Goal: Navigation & Orientation: Find specific page/section

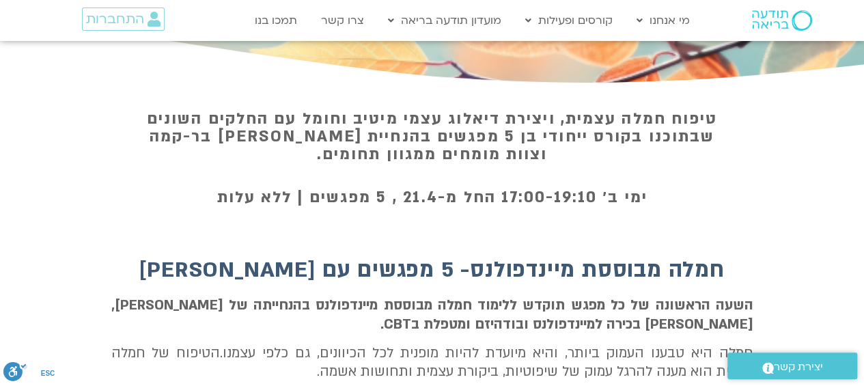
scroll to position [320, 0]
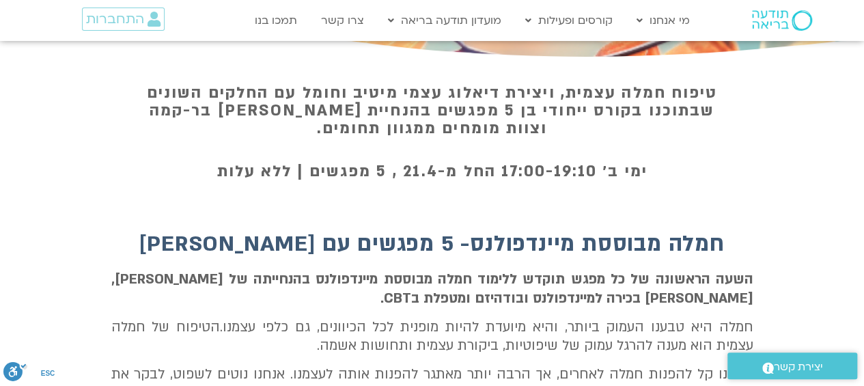
click at [769, 29] on img at bounding box center [782, 20] width 60 height 21
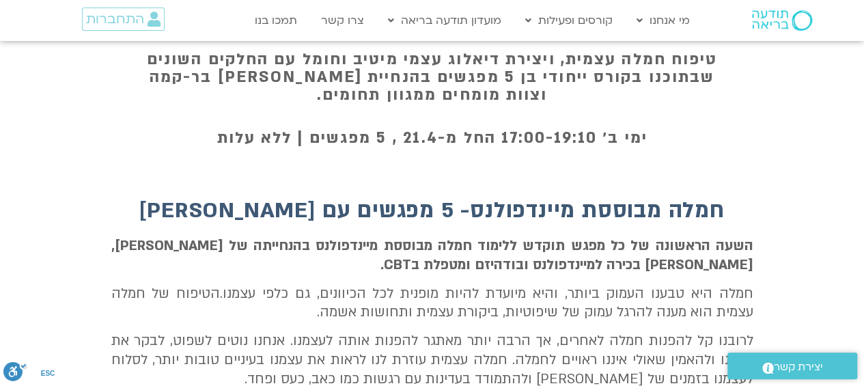
scroll to position [355, 0]
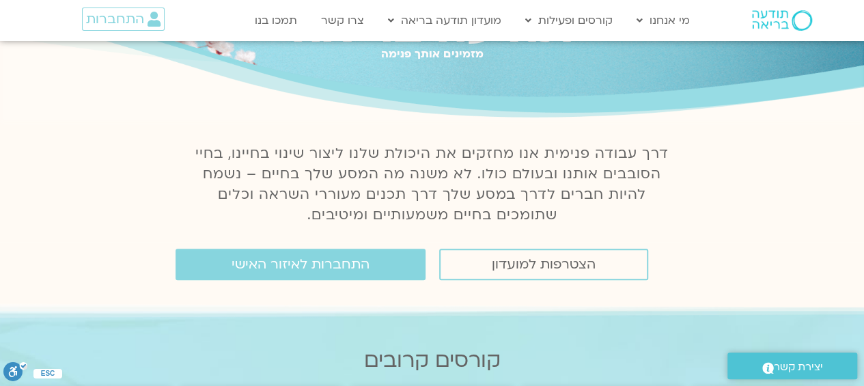
scroll to position [16, 0]
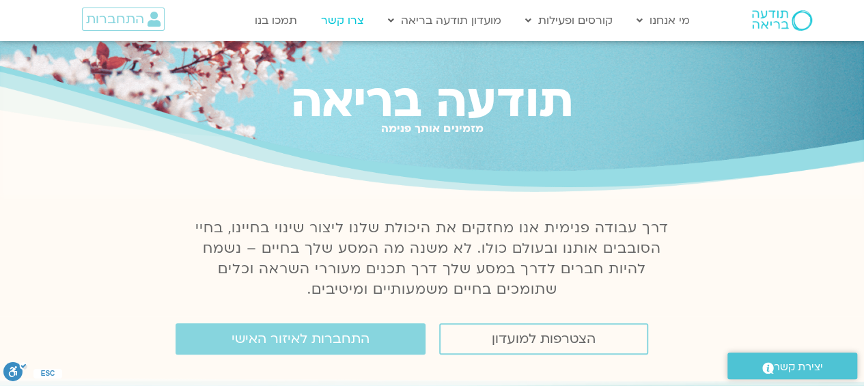
click at [351, 24] on link "צרו קשר" at bounding box center [342, 21] width 57 height 26
click at [495, 89] on link "מידע על המועדון" at bounding box center [456, 81] width 150 height 31
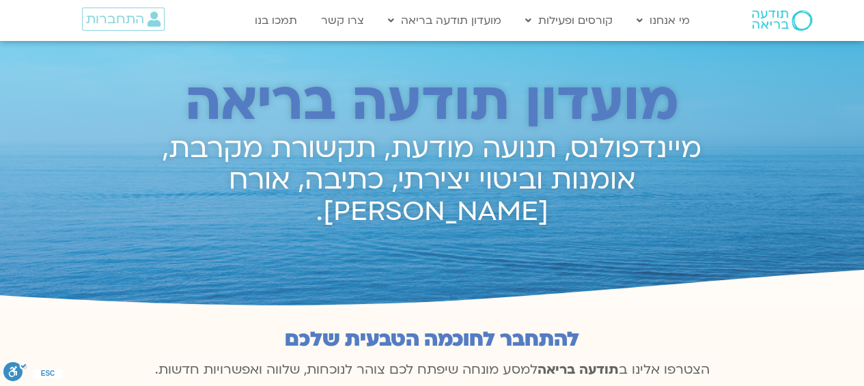
scroll to position [659, 0]
